Goal: Find specific page/section

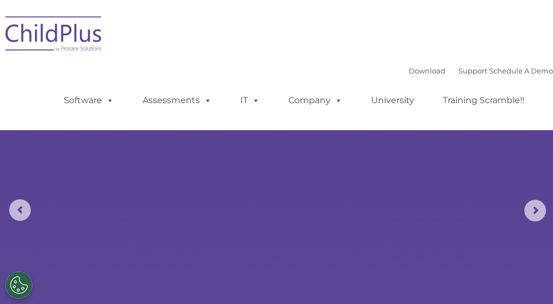
select select "MEDIUM"
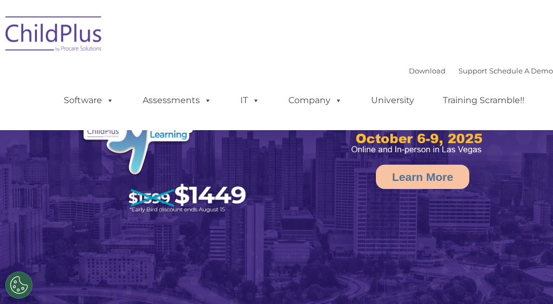
select select "MEDIUM"
